Goal: Task Accomplishment & Management: Manage account settings

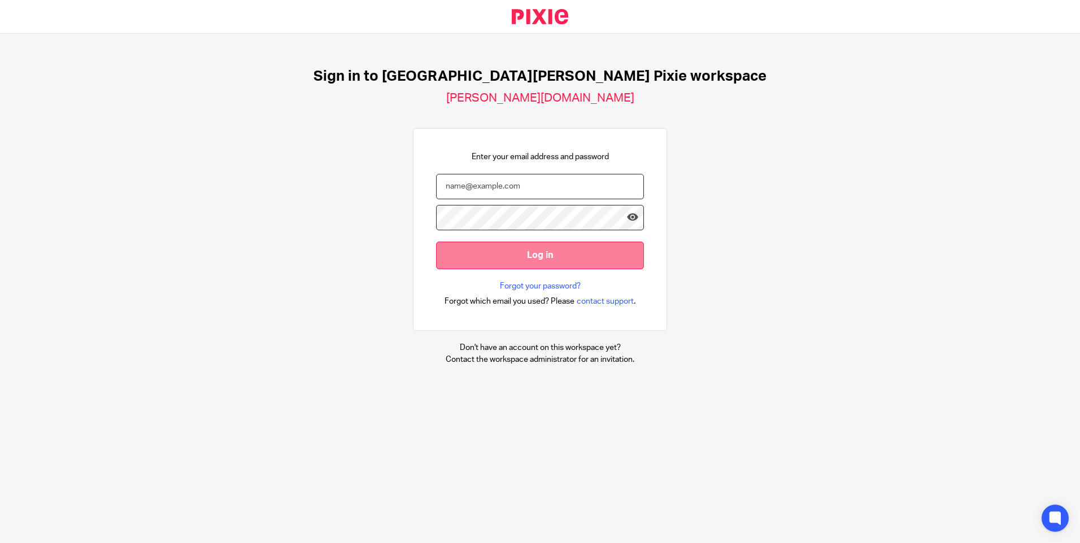
type input "emily@holdens-uk.co.uk"
click at [585, 264] on input "Log in" at bounding box center [540, 256] width 208 height 28
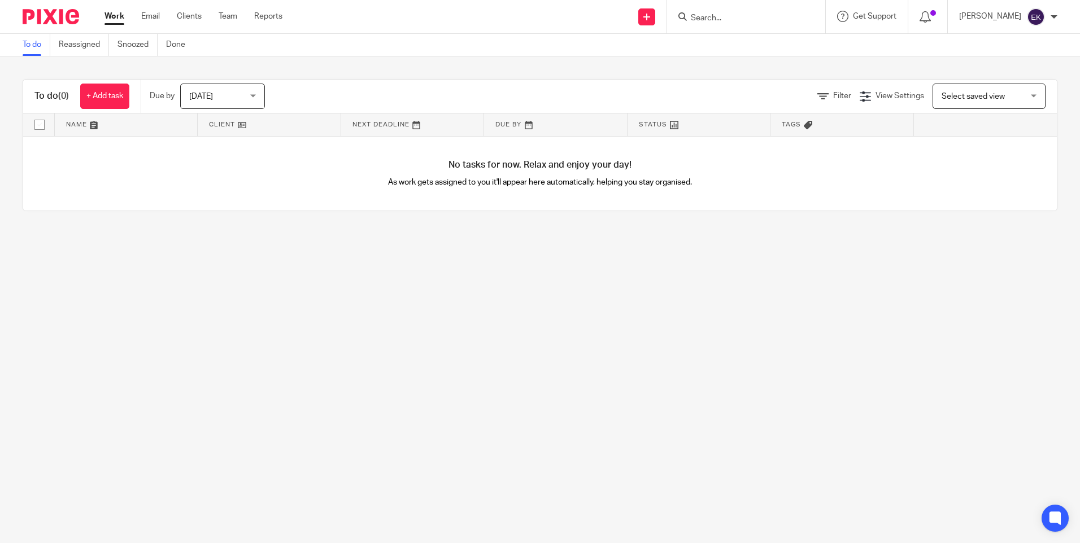
click at [121, 20] on link "Work" at bounding box center [115, 16] width 20 height 11
click at [211, 96] on span "[DATE]" at bounding box center [201, 97] width 24 height 8
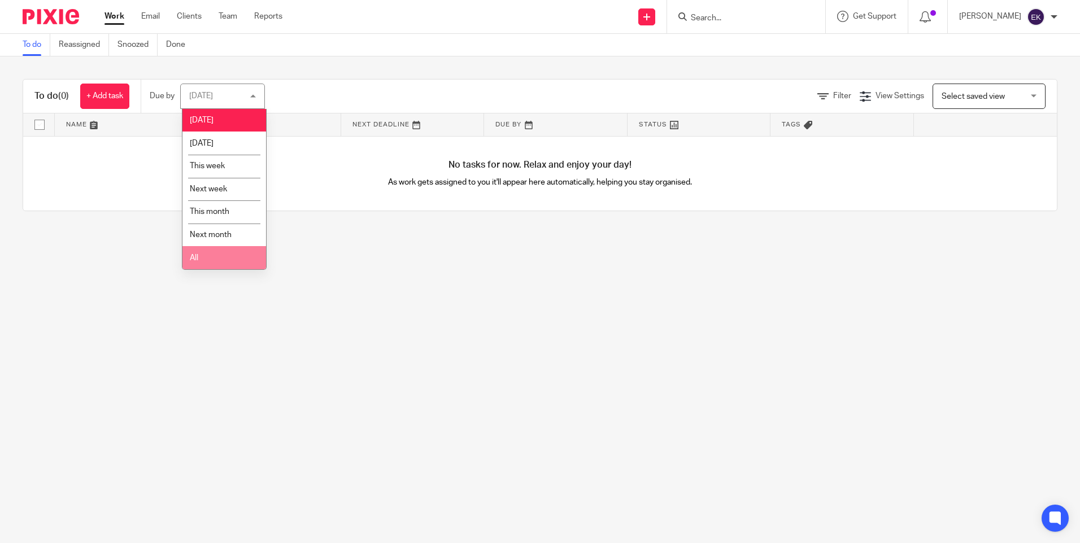
click at [220, 260] on li "All" at bounding box center [224, 257] width 84 height 23
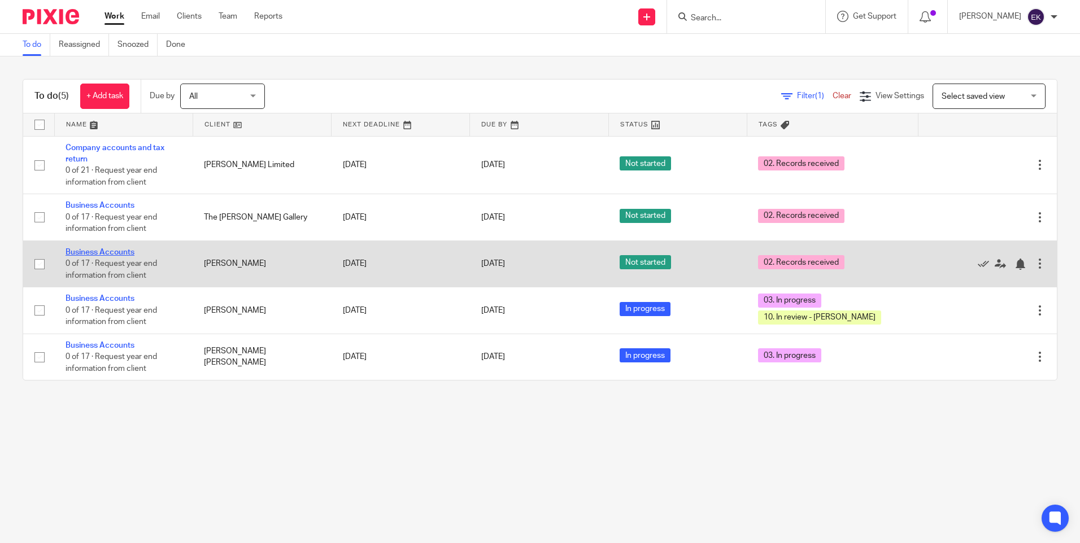
click at [125, 250] on link "Business Accounts" at bounding box center [100, 253] width 69 height 8
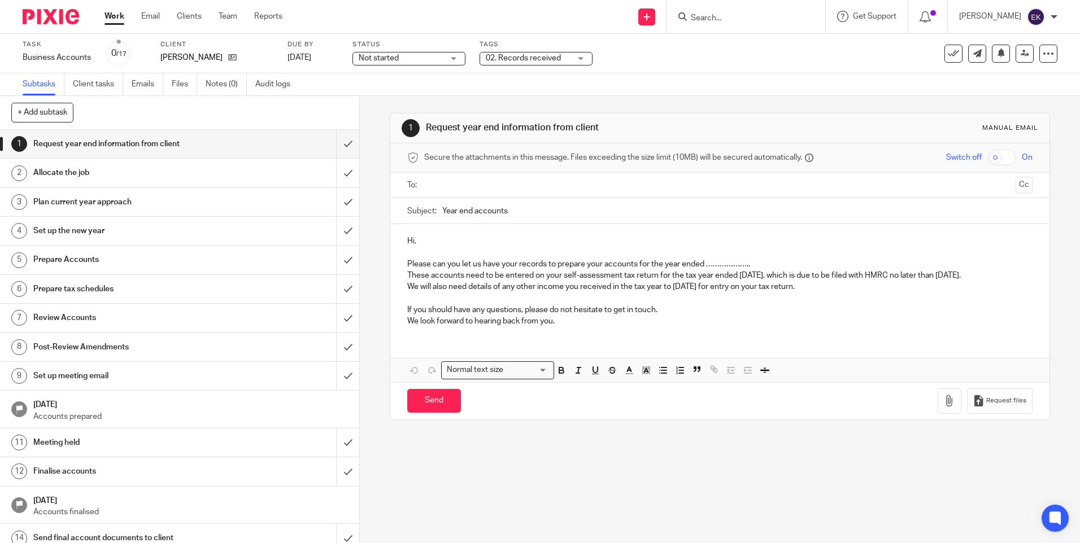
click at [450, 62] on div "Not started Not started" at bounding box center [409, 59] width 113 height 14
click at [425, 91] on li "In progress" at bounding box center [409, 99] width 112 height 23
click at [521, 56] on span "02. Records received" at bounding box center [523, 58] width 75 height 8
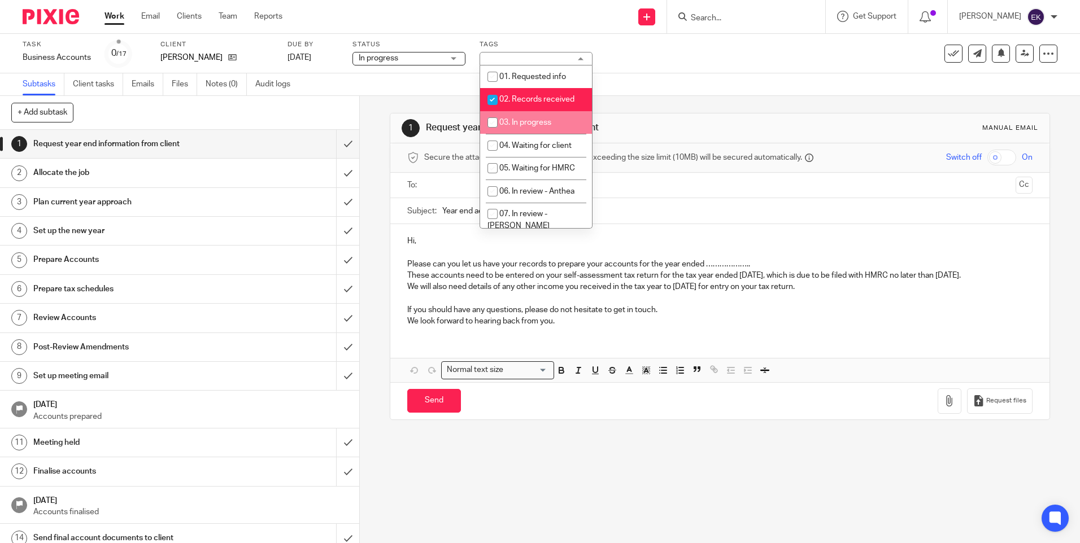
click at [492, 118] on input "checkbox" at bounding box center [492, 122] width 21 height 21
checkbox input "true"
click at [497, 97] on input "checkbox" at bounding box center [492, 99] width 21 height 21
checkbox input "false"
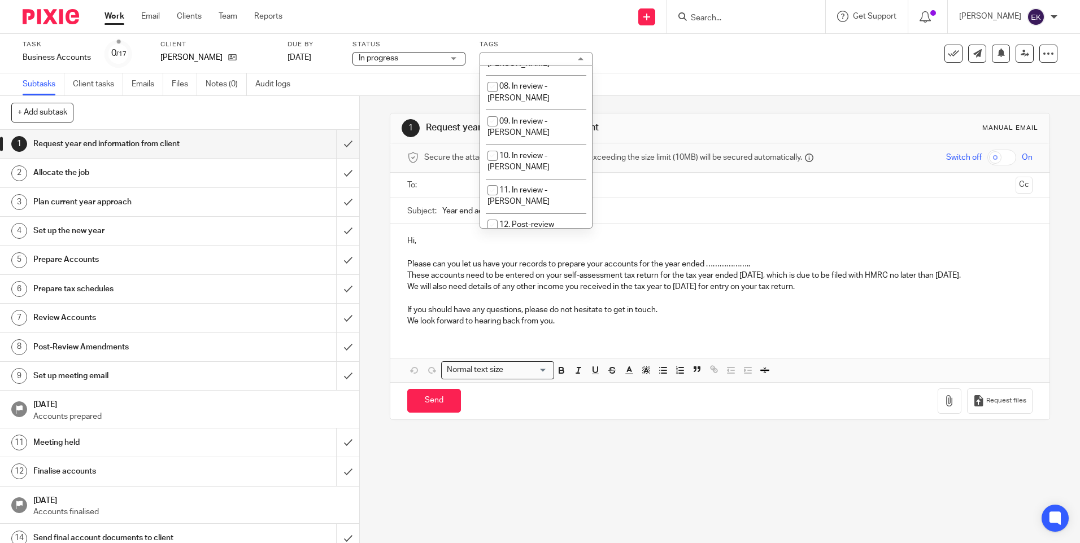
scroll to position [165, 0]
click at [496, 142] on input "checkbox" at bounding box center [492, 152] width 21 height 21
checkbox input "true"
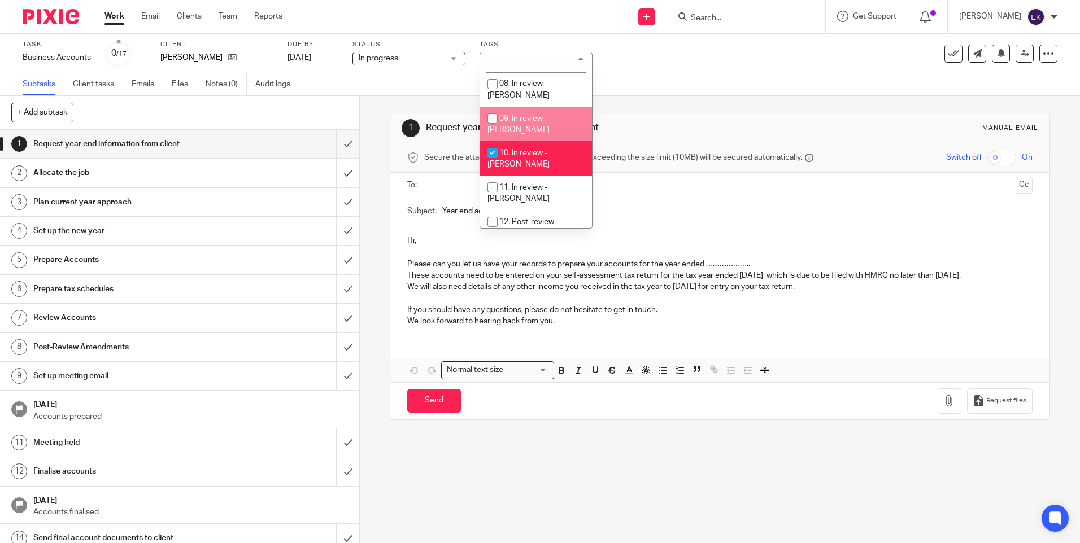
click at [650, 81] on div "Subtasks Client tasks Emails Files Notes (0) Audit logs" at bounding box center [540, 84] width 1080 height 23
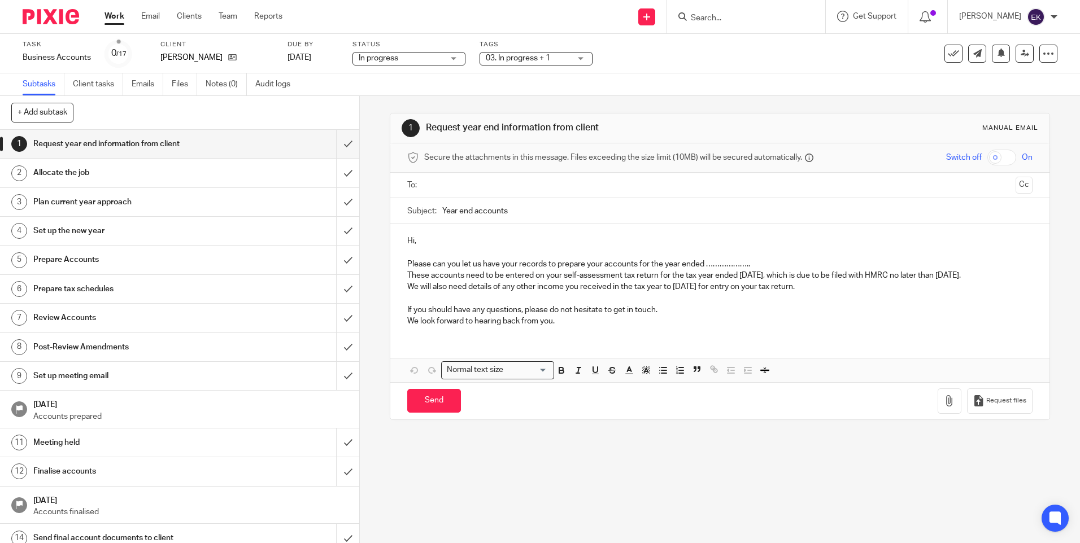
click at [586, 61] on div "03. In progress + 1" at bounding box center [536, 59] width 113 height 14
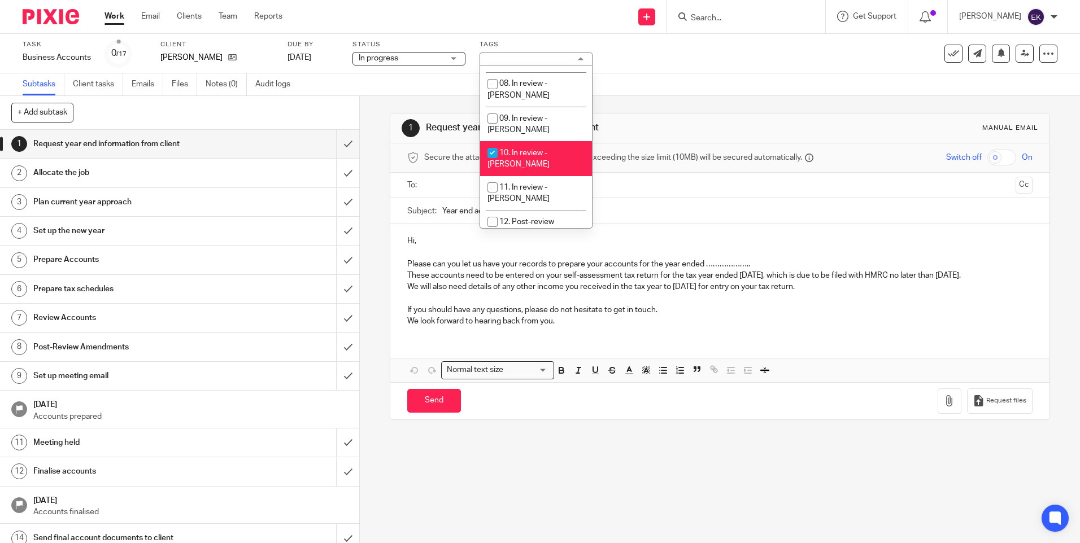
scroll to position [0, 0]
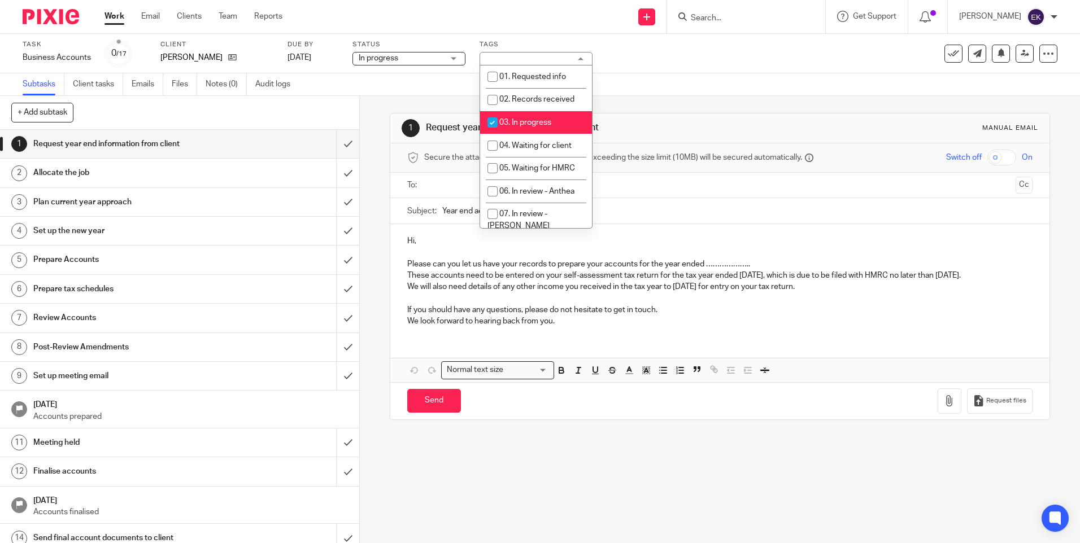
click at [492, 120] on input "checkbox" at bounding box center [492, 122] width 21 height 21
checkbox input "false"
click at [676, 68] on div "Task Business Accounts Save Business Accounts 0 /17 Client Bailey, Keith John D…" at bounding box center [540, 54] width 1080 height 40
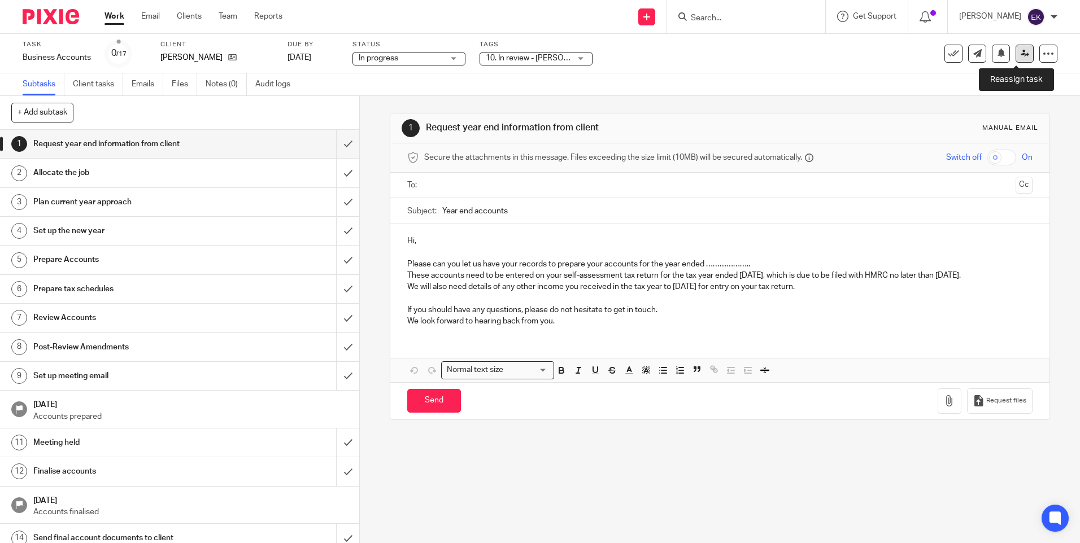
click at [1021, 54] on icon at bounding box center [1025, 53] width 8 height 8
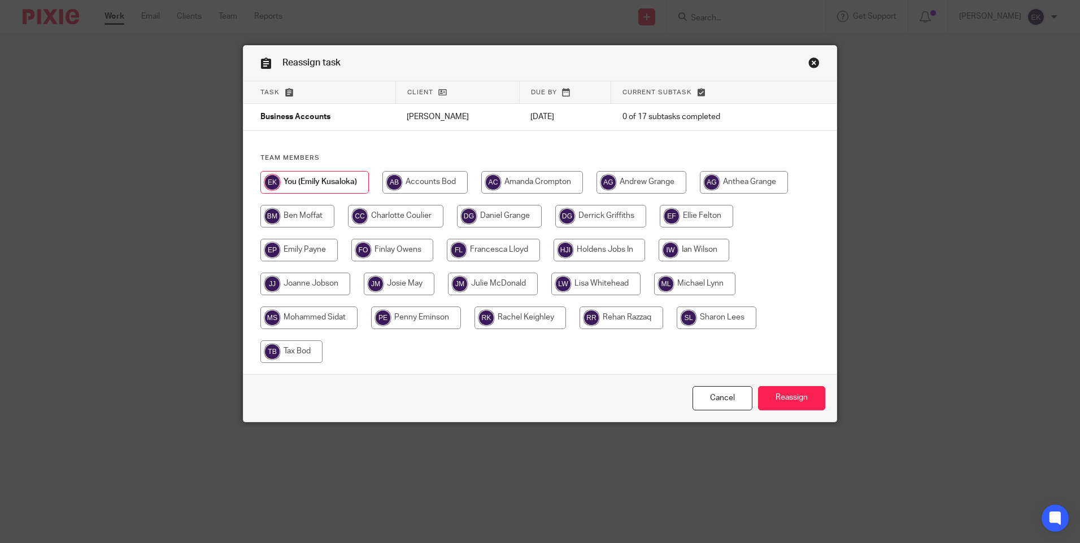
click at [299, 294] on input "radio" at bounding box center [305, 284] width 90 height 23
radio input "true"
click at [813, 401] on input "Reassign" at bounding box center [791, 398] width 67 height 24
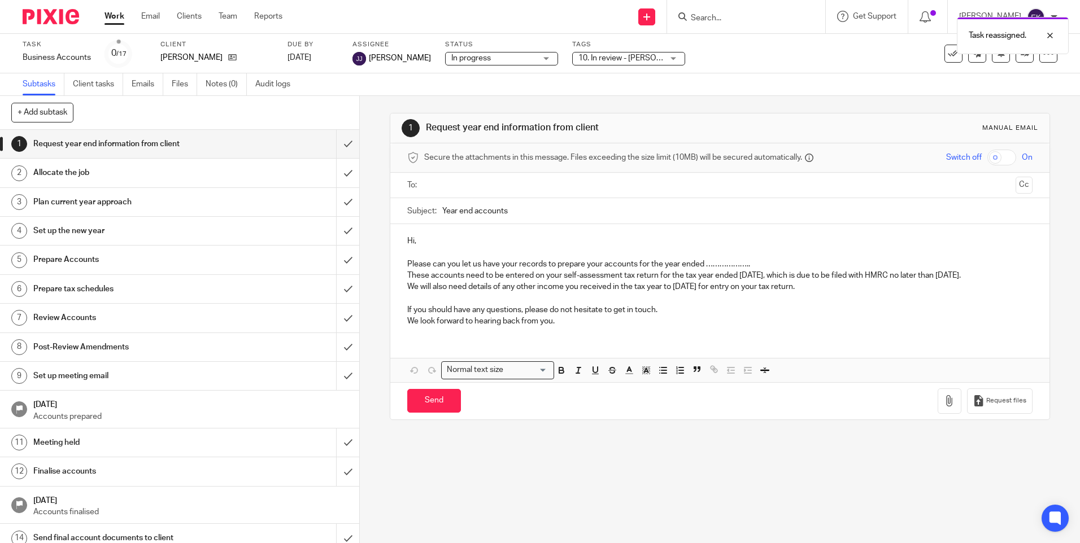
click at [118, 18] on link "Work" at bounding box center [115, 16] width 20 height 11
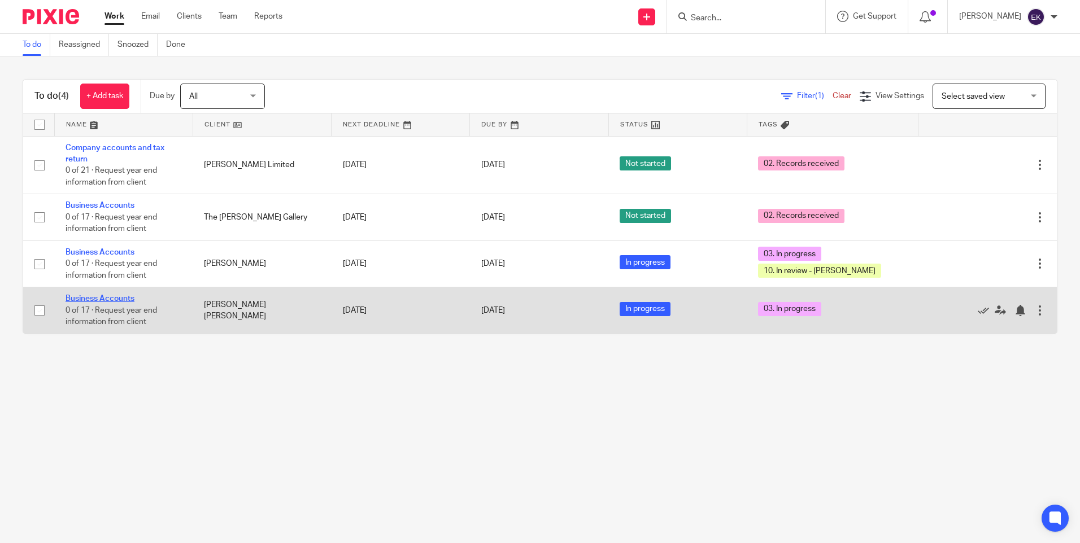
click at [117, 297] on link "Business Accounts" at bounding box center [100, 299] width 69 height 8
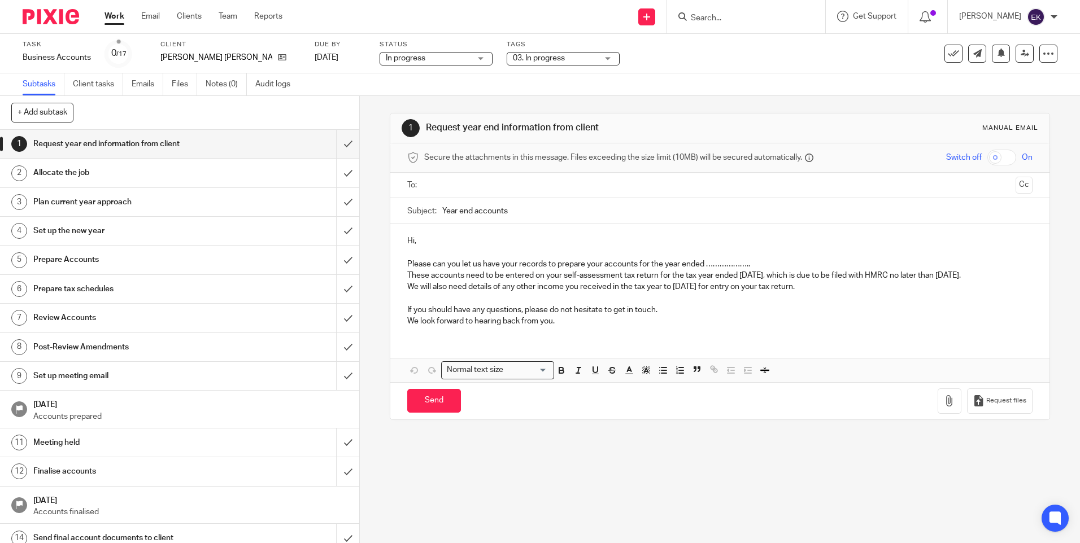
click at [513, 58] on span "03. In progress" at bounding box center [539, 58] width 52 height 8
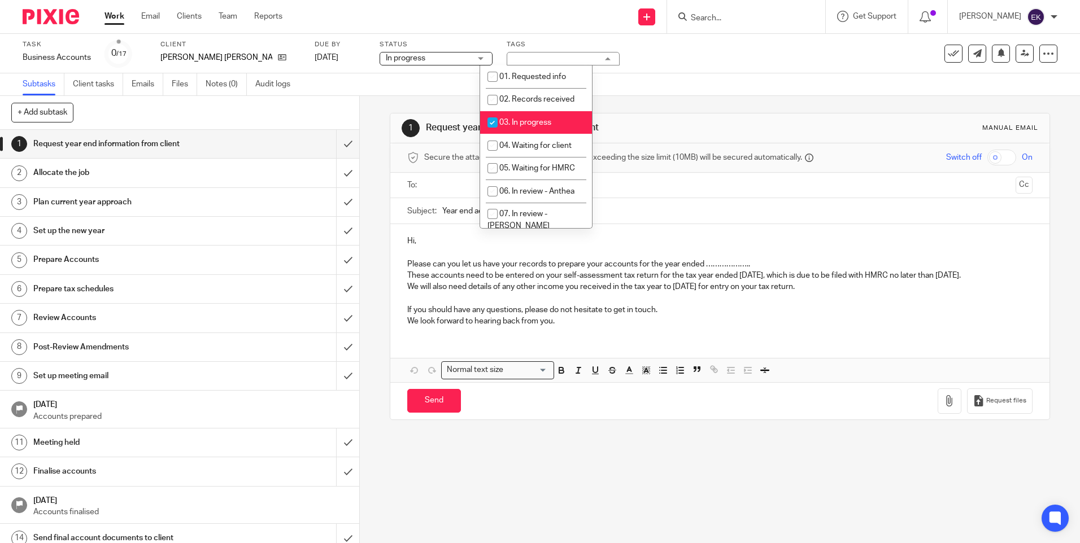
click at [491, 121] on input "checkbox" at bounding box center [492, 122] width 21 height 21
checkbox input "false"
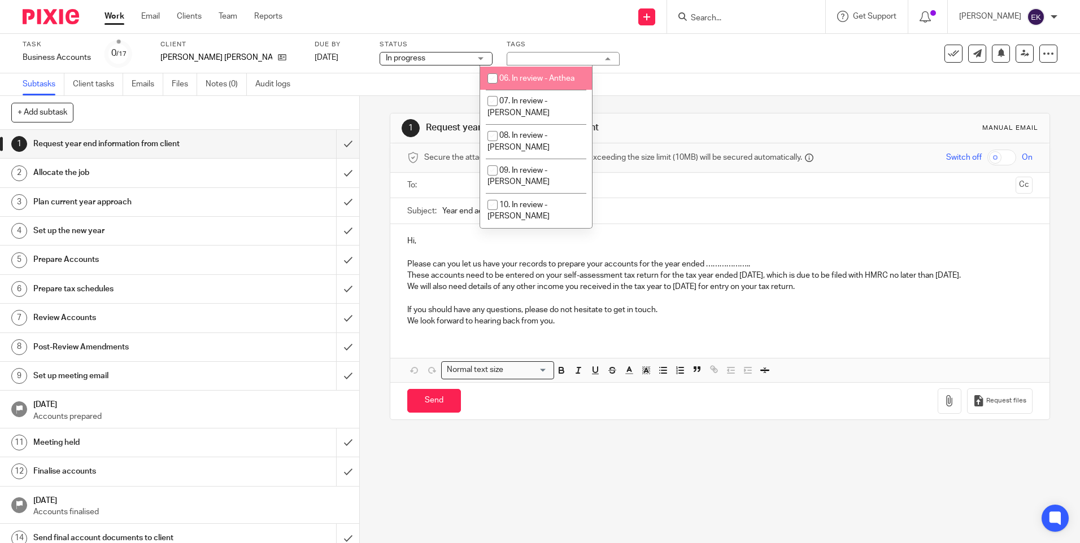
scroll to position [169, 0]
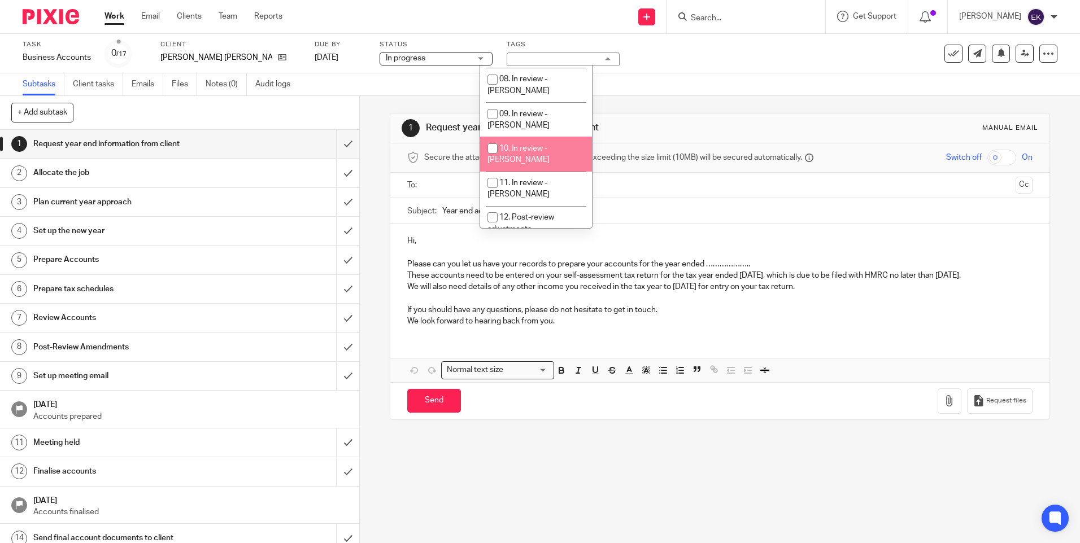
click at [487, 138] on input "checkbox" at bounding box center [492, 148] width 21 height 21
checkbox input "true"
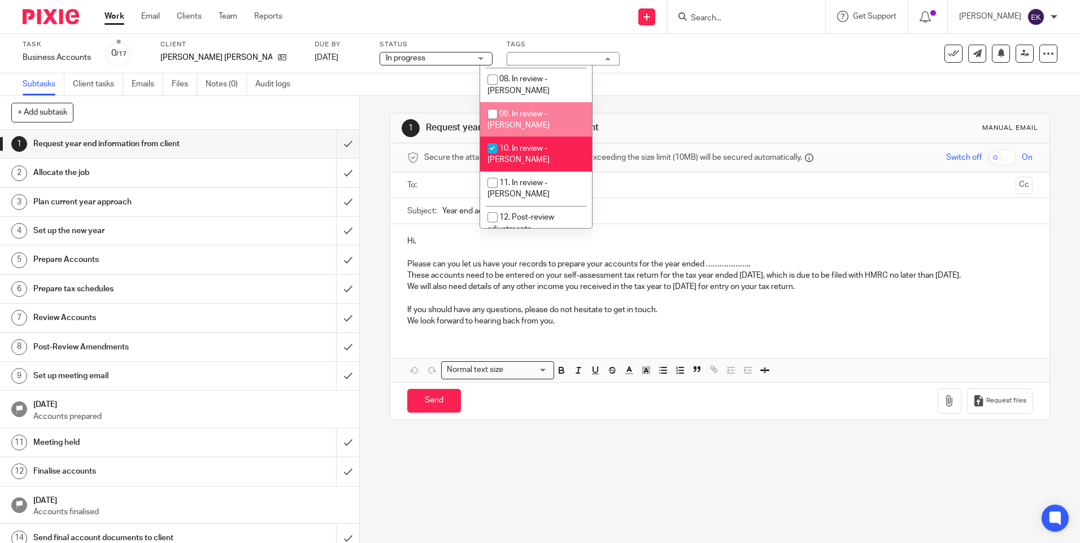
click at [632, 64] on div "Task Business Accounts Save Business Accounts 0 /17 Client Nuttall, Irene Mae D…" at bounding box center [454, 53] width 863 height 27
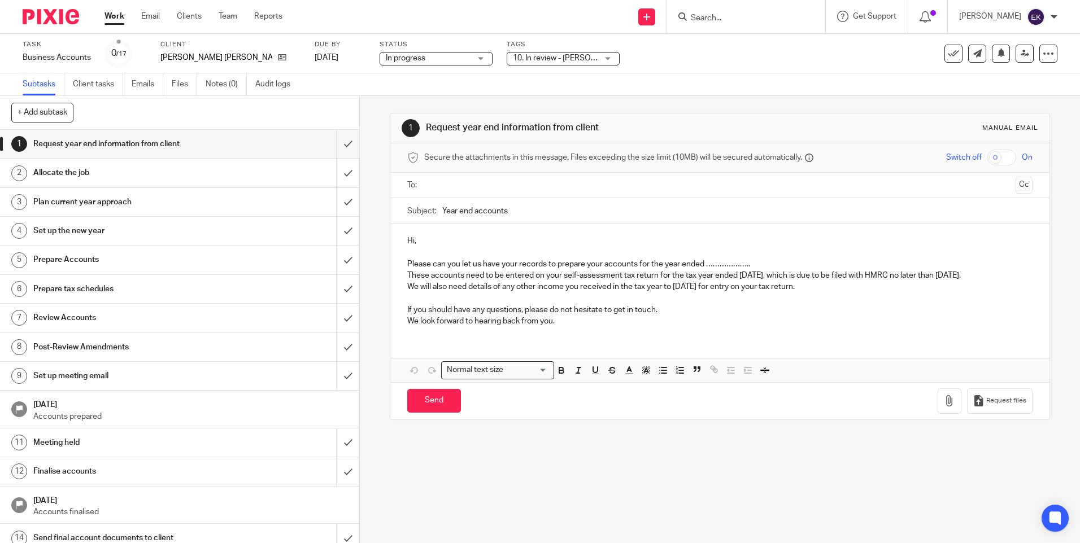
click at [112, 20] on link "Work" at bounding box center [115, 16] width 20 height 11
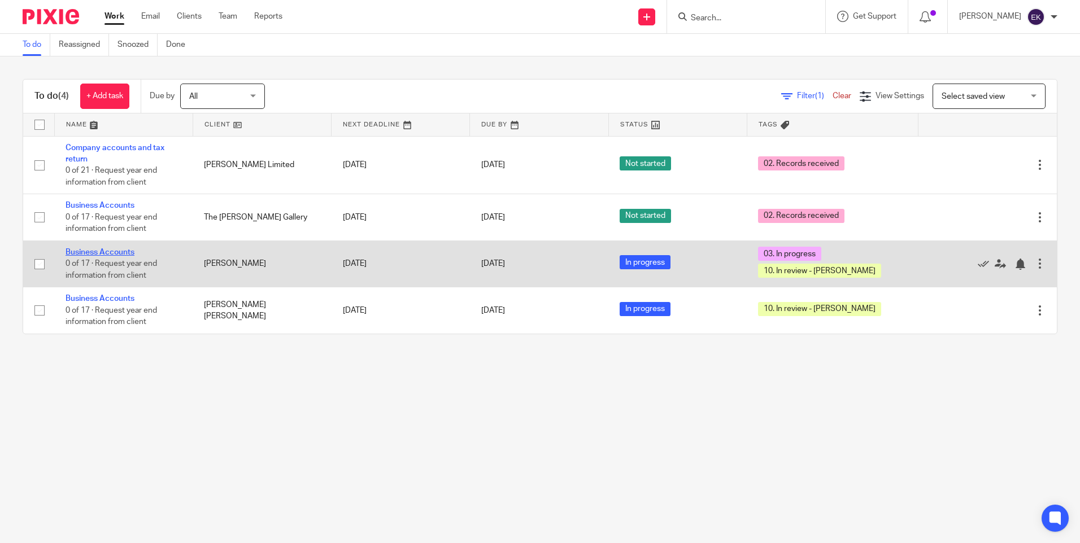
click at [125, 251] on link "Business Accounts" at bounding box center [100, 253] width 69 height 8
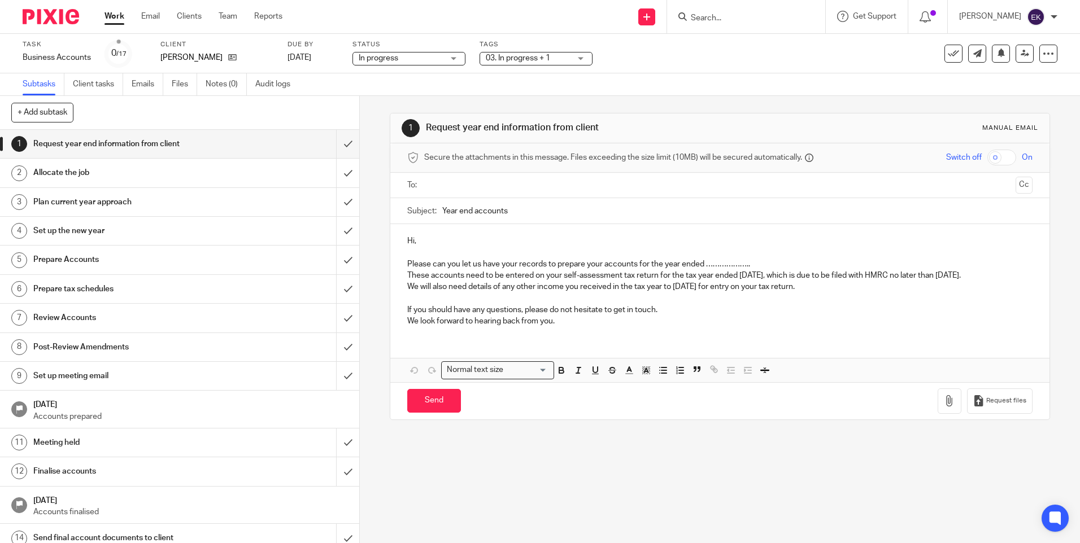
click at [120, 15] on link "Work" at bounding box center [115, 16] width 20 height 11
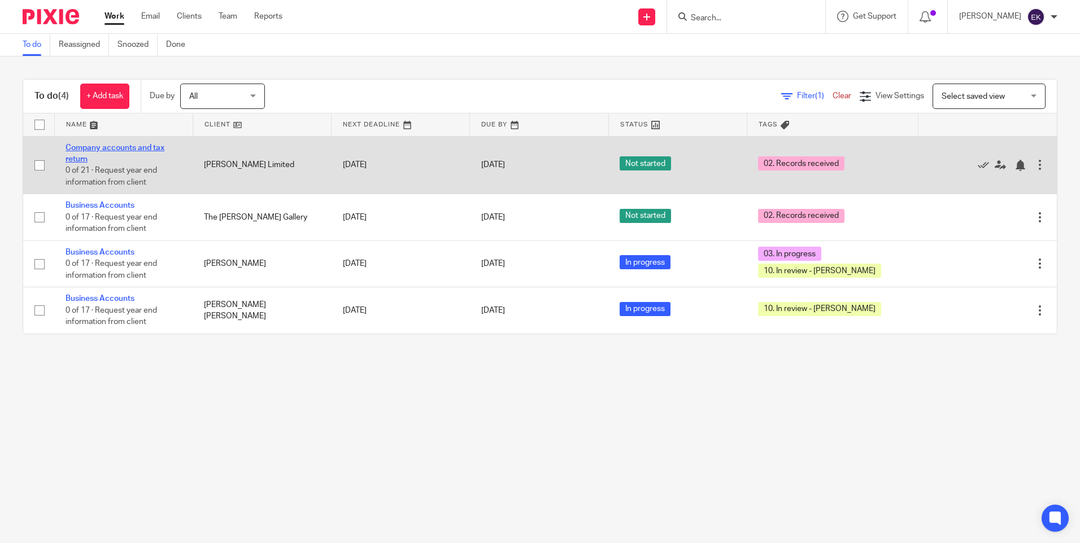
click at [146, 149] on link "Company accounts and tax return" at bounding box center [115, 153] width 99 height 19
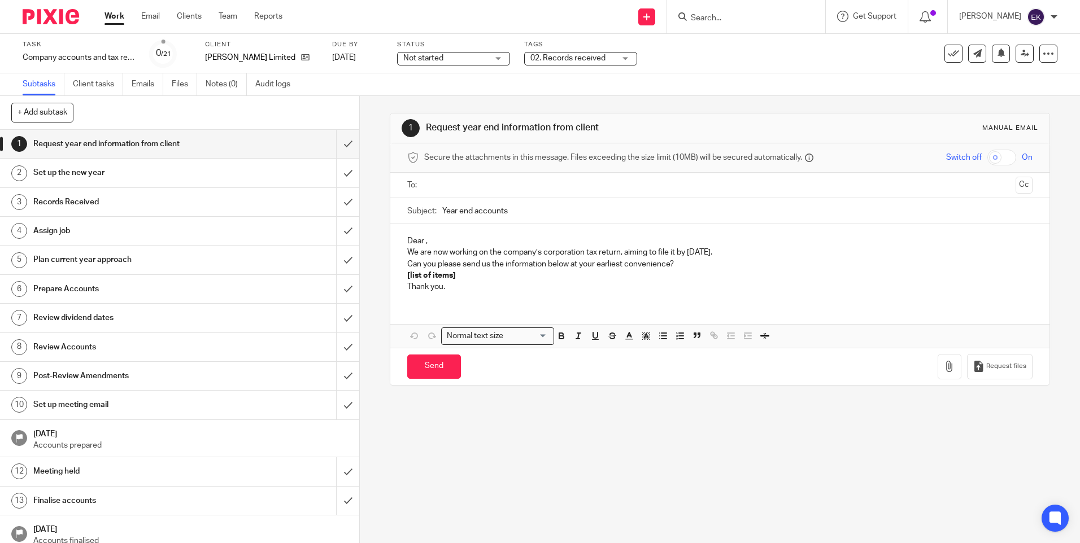
click at [498, 64] on div "Not started Not started" at bounding box center [453, 59] width 113 height 14
click at [463, 103] on li "In progress" at bounding box center [454, 99] width 112 height 23
click at [611, 56] on span "02. Records received" at bounding box center [572, 59] width 85 height 12
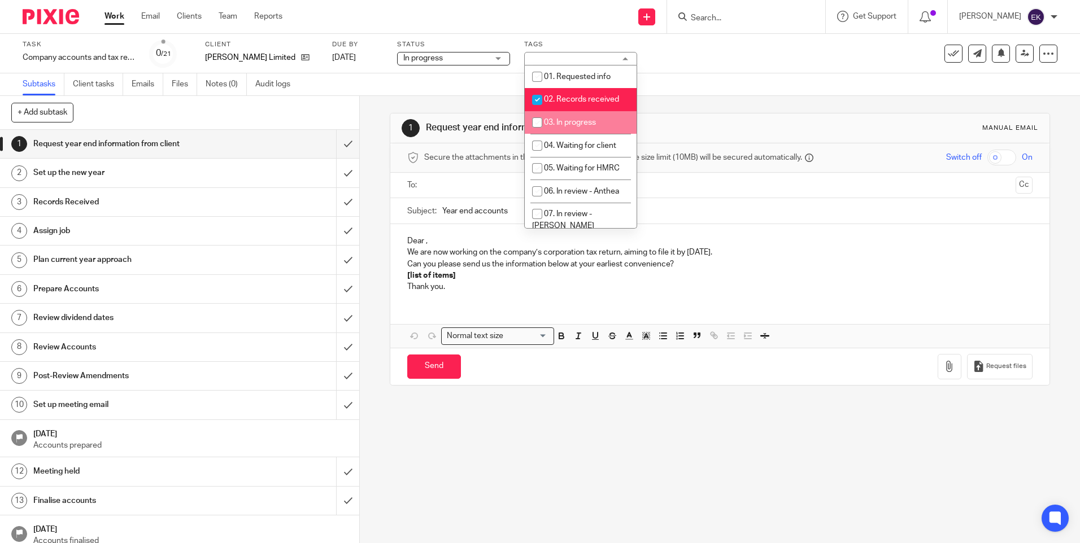
click at [537, 120] on input "checkbox" at bounding box center [537, 122] width 21 height 21
checkbox input "true"
click at [535, 102] on input "checkbox" at bounding box center [537, 99] width 21 height 21
checkbox input "false"
click at [777, 53] on div "Task Company accounts and tax return Save Company accounts and tax return 0 /21…" at bounding box center [454, 53] width 863 height 27
